Goal: Information Seeking & Learning: Learn about a topic

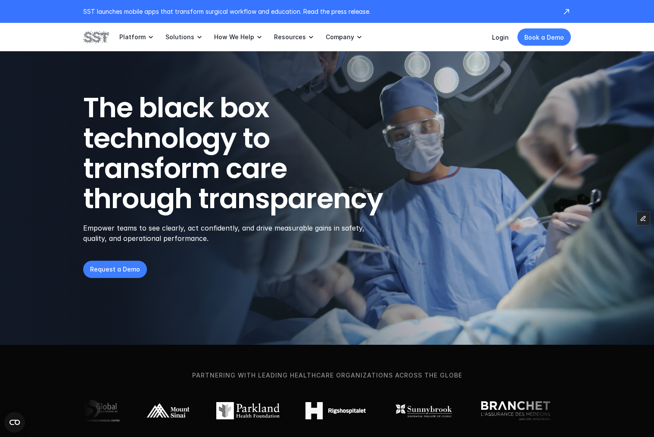
click at [93, 30] on img at bounding box center [96, 37] width 26 height 15
